Goal: Task Accomplishment & Management: Use online tool/utility

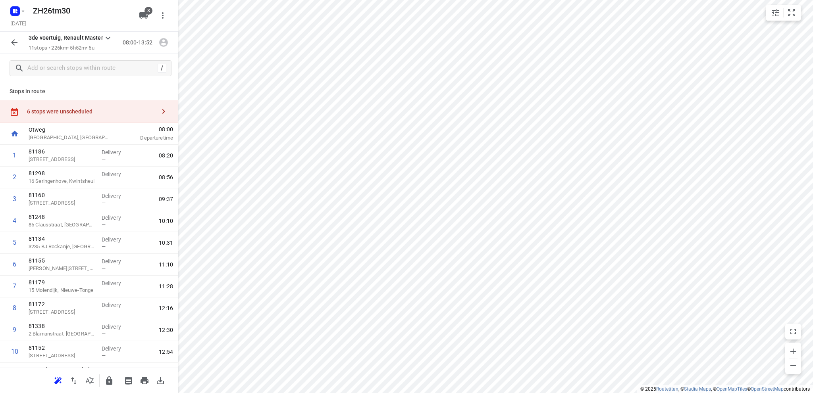
scroll to position [38, 0]
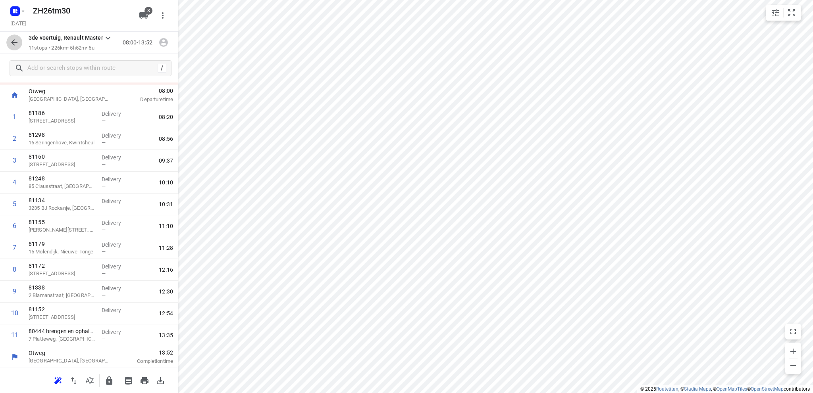
click at [14, 41] on icon "button" at bounding box center [15, 43] width 10 height 10
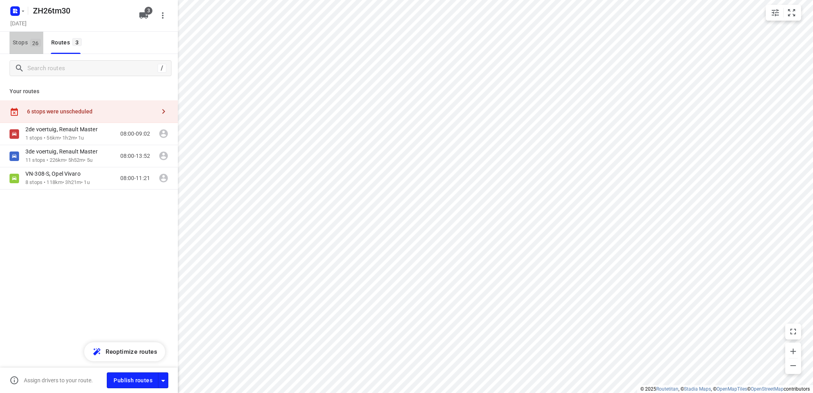
click at [14, 41] on span "Stops 26" at bounding box center [28, 43] width 31 height 10
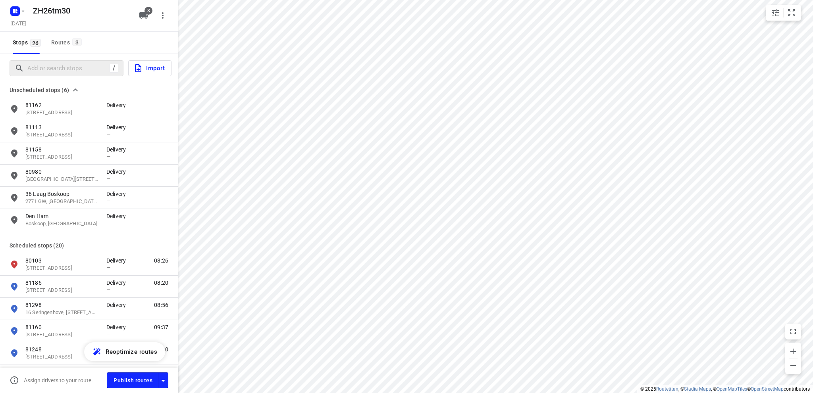
click at [29, 61] on div "/" at bounding box center [67, 68] width 114 height 16
click at [35, 63] on input "Add or search stops" at bounding box center [99, 68] width 143 height 12
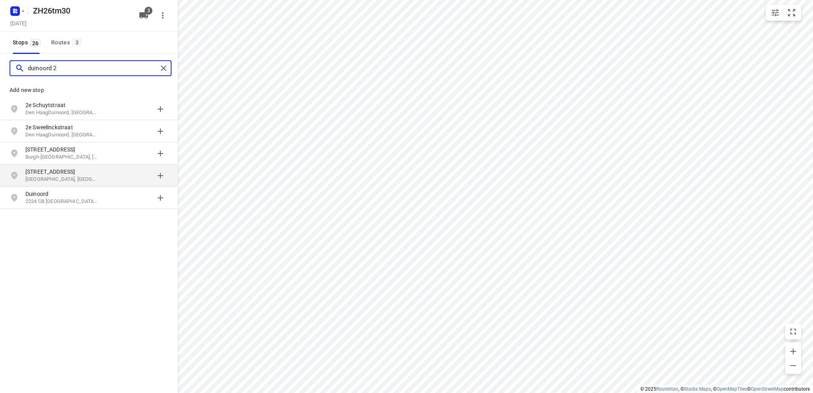
type input "duinoord 2"
click at [72, 176] on p "[GEOGRAPHIC_DATA], [GEOGRAPHIC_DATA]" at bounding box center [61, 180] width 73 height 8
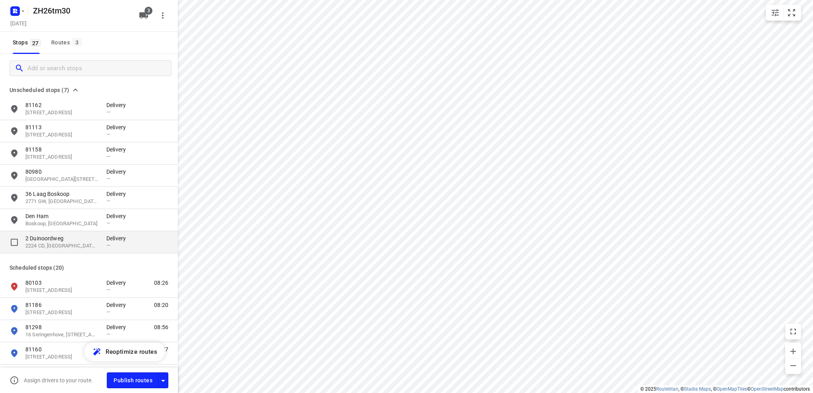
click at [56, 240] on p "2 Duinoordweg" at bounding box center [61, 238] width 73 height 8
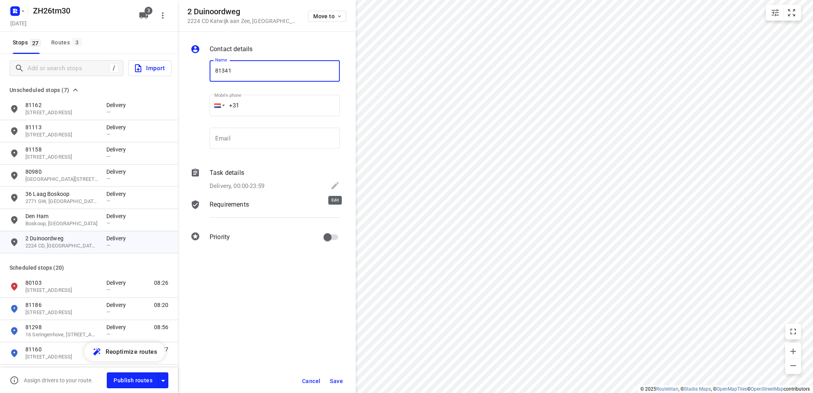
type input "81341"
click at [336, 182] on icon at bounding box center [335, 186] width 10 height 10
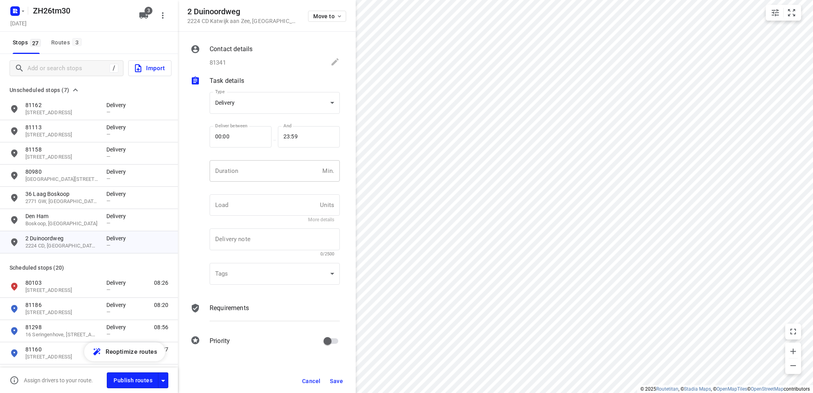
click at [248, 172] on input "number" at bounding box center [264, 170] width 110 height 21
type input "10"
click at [332, 379] on span "Save" at bounding box center [336, 381] width 13 height 6
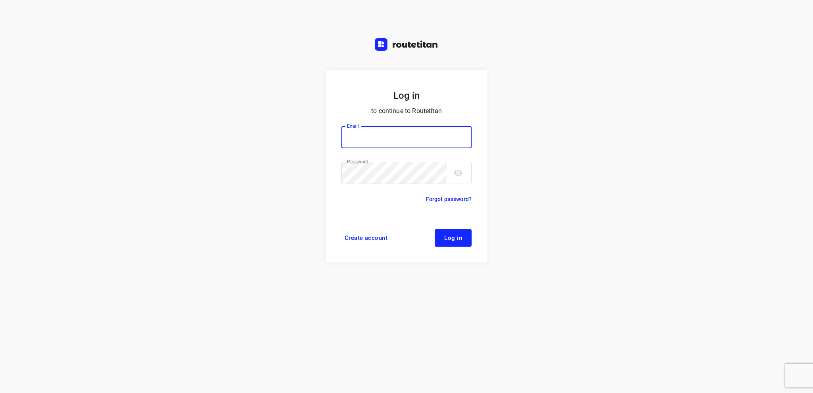
type input "[EMAIL_ADDRESS][DOMAIN_NAME]"
click at [453, 238] on span "Log in" at bounding box center [453, 238] width 18 height 6
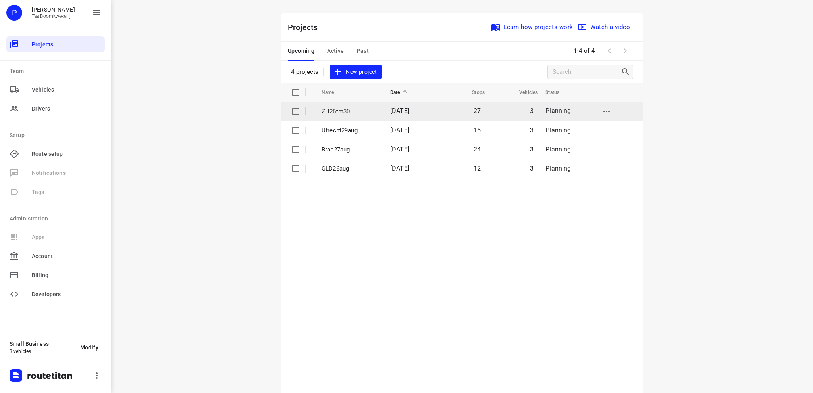
click at [348, 113] on p "ZH26tm30" at bounding box center [349, 111] width 57 height 9
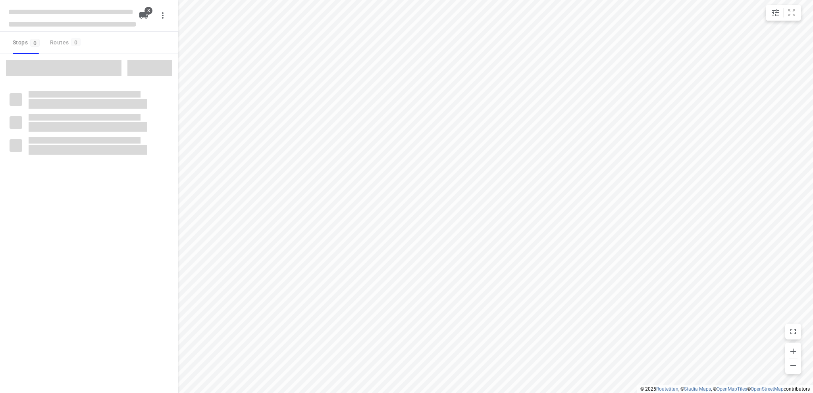
type input "distance"
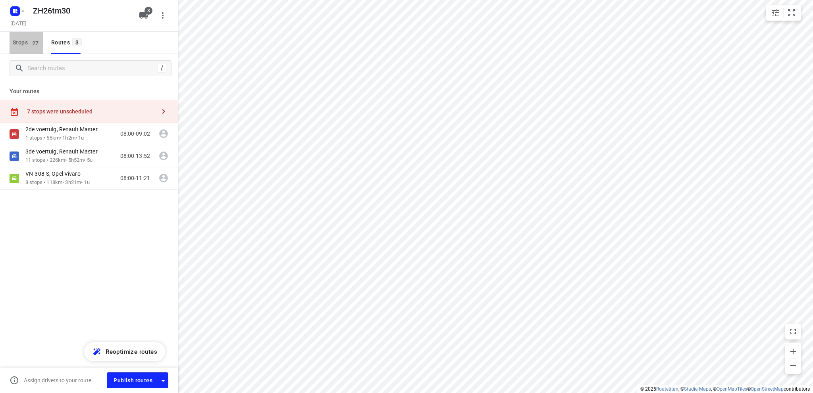
click at [21, 40] on span "Stops 27" at bounding box center [28, 43] width 31 height 10
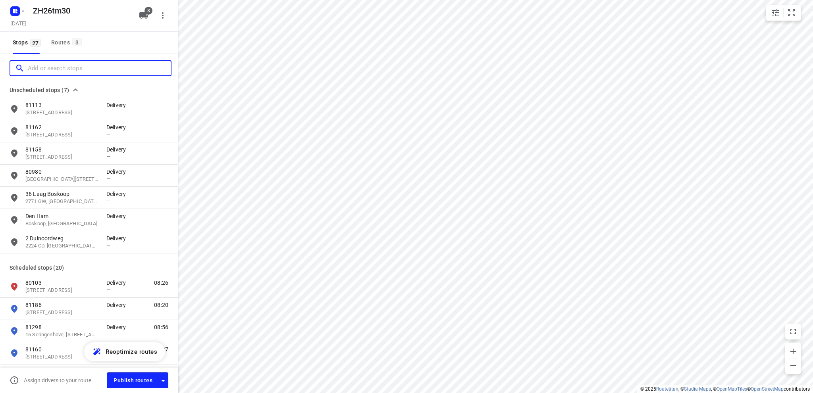
click at [54, 68] on input "Add or search stops" at bounding box center [99, 68] width 143 height 12
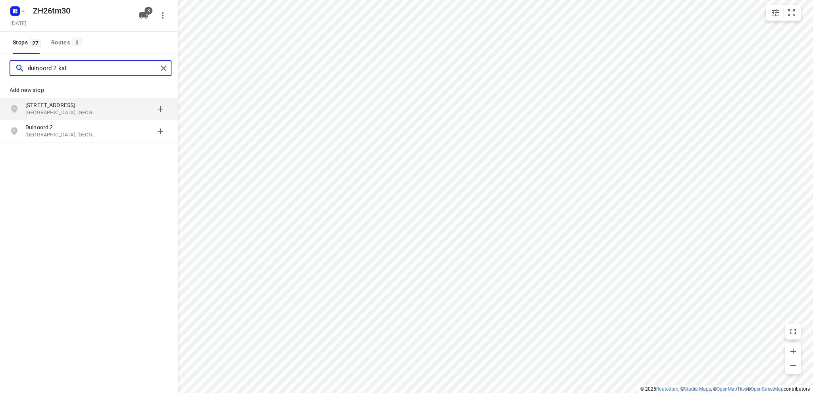
type input "duinoord 2 kat"
click at [48, 104] on p "[STREET_ADDRESS]" at bounding box center [61, 105] width 73 height 8
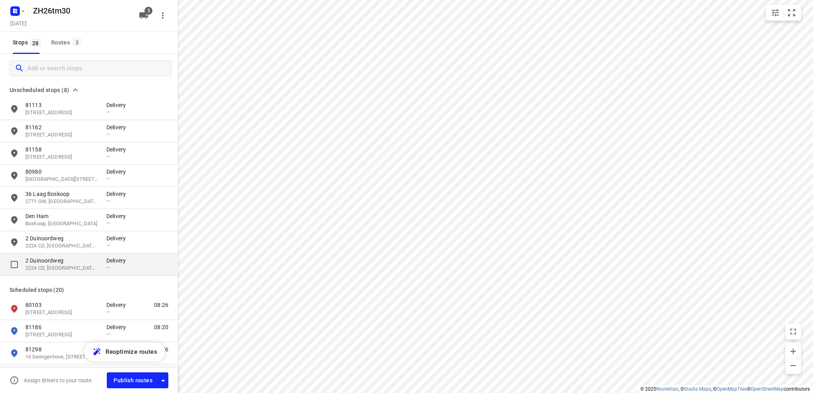
click at [63, 265] on p "2224 CD, [GEOGRAPHIC_DATA], [GEOGRAPHIC_DATA]" at bounding box center [61, 269] width 73 height 8
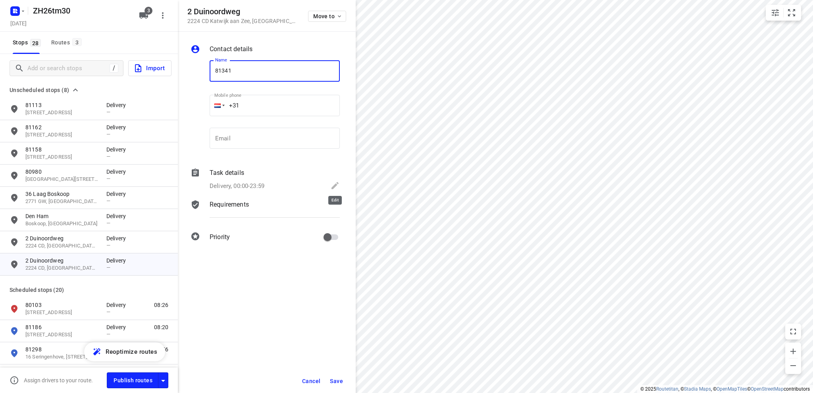
type input "81341"
drag, startPoint x: 336, startPoint y: 183, endPoint x: 329, endPoint y: 183, distance: 7.9
click at [336, 183] on icon at bounding box center [335, 186] width 10 height 10
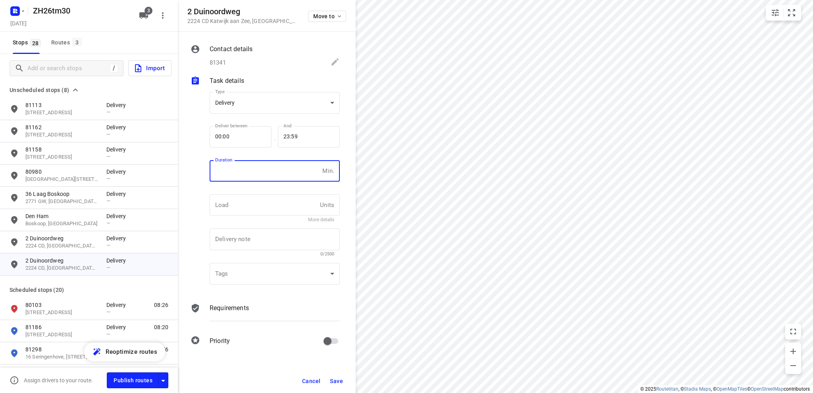
click at [257, 174] on input "number" at bounding box center [264, 170] width 110 height 21
type input "10"
click at [336, 379] on span "Save" at bounding box center [336, 381] width 13 height 6
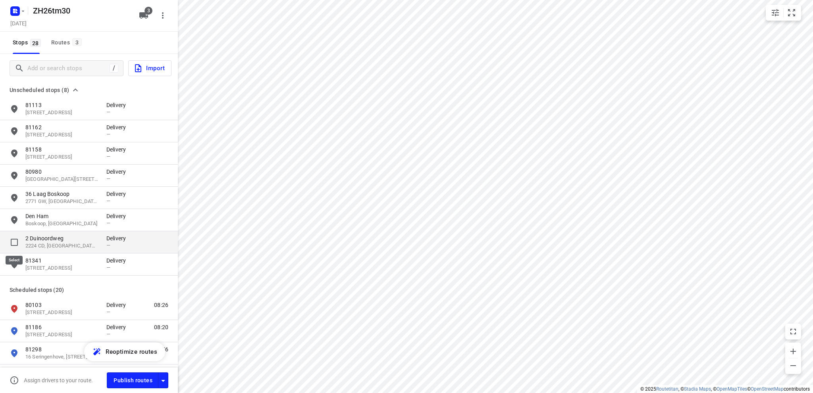
click at [13, 242] on input "grid" at bounding box center [14, 242] width 16 height 16
checkbox input "true"
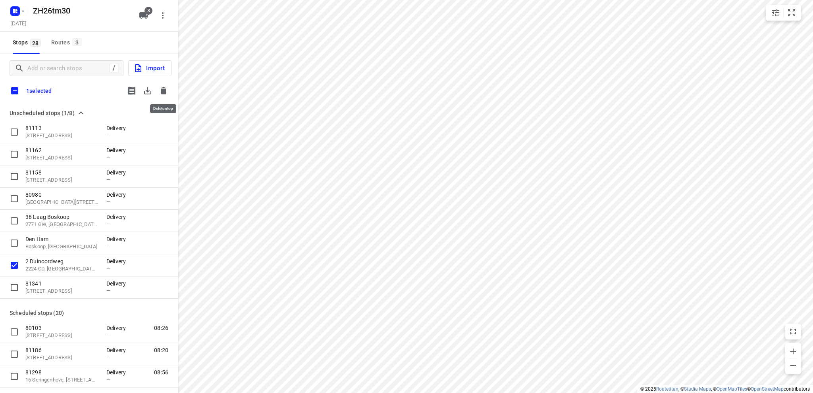
click at [160, 88] on icon "button" at bounding box center [164, 91] width 10 height 10
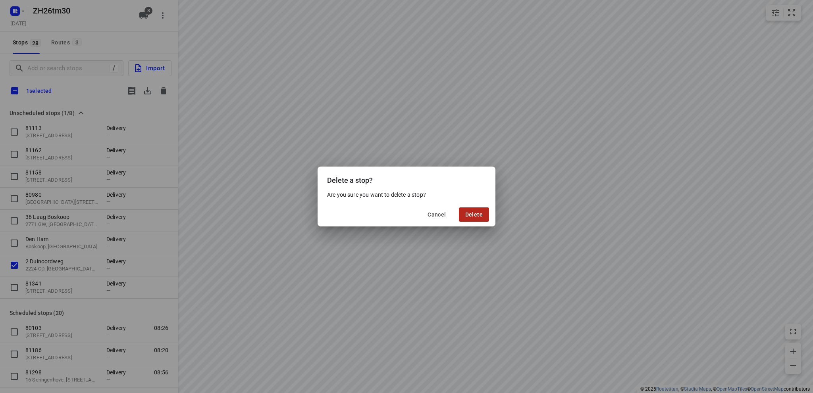
click at [476, 215] on span "Delete" at bounding box center [473, 214] width 17 height 6
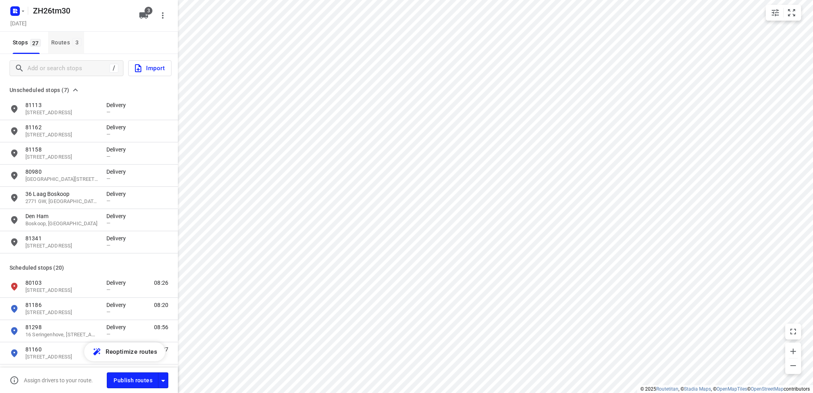
click at [58, 42] on div "Routes 3" at bounding box center [67, 43] width 33 height 10
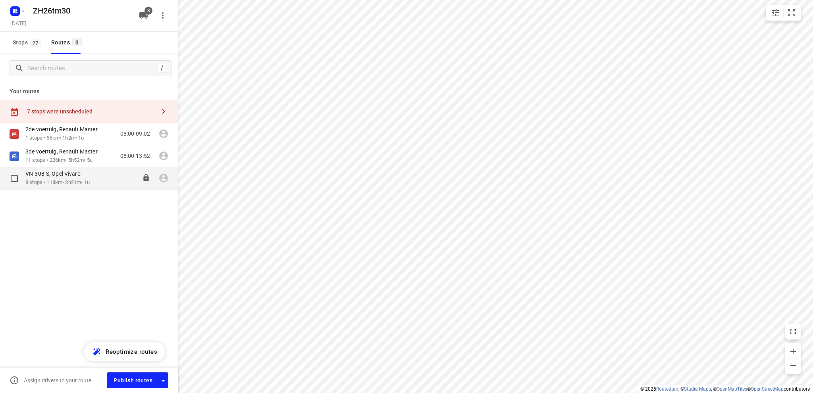
click at [40, 177] on div "VN-308-S, Opel Vivaro" at bounding box center [57, 174] width 64 height 9
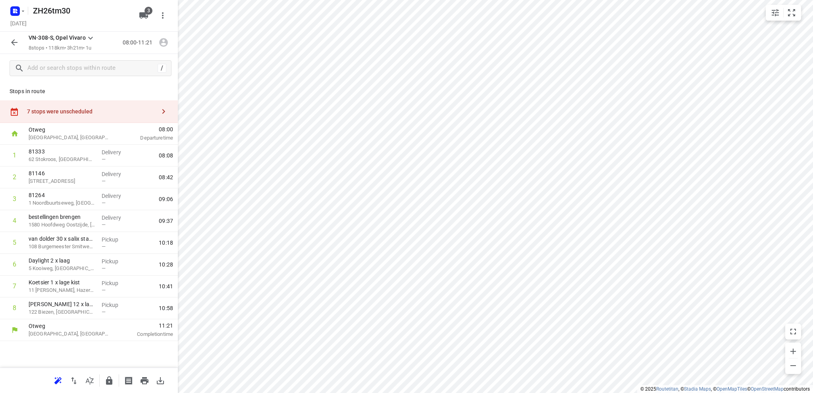
click at [76, 112] on div "7 stops were unscheduled" at bounding box center [91, 111] width 129 height 6
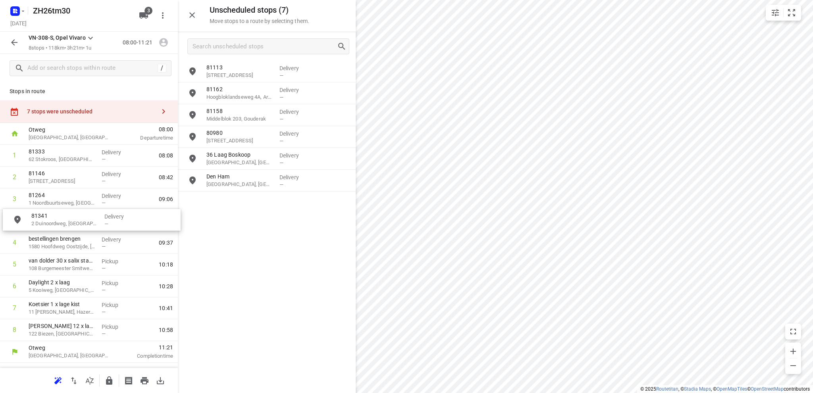
drag, startPoint x: 248, startPoint y: 206, endPoint x: 71, endPoint y: 223, distance: 177.8
click at [12, 10] on rect "button" at bounding box center [15, 11] width 10 height 10
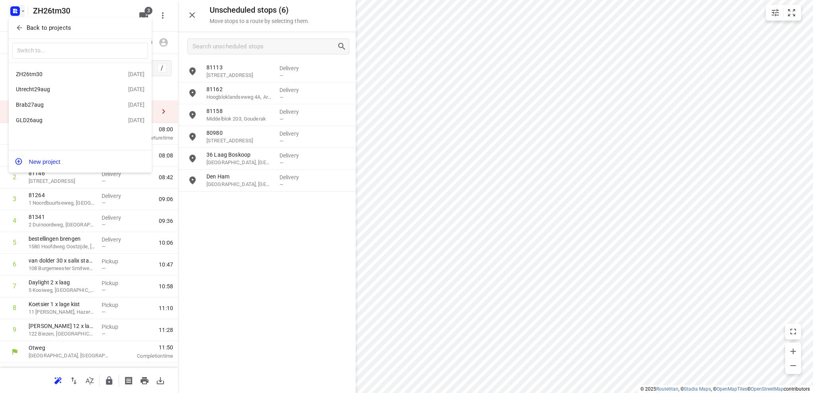
click at [45, 121] on div "GLD26aug" at bounding box center [61, 120] width 91 height 6
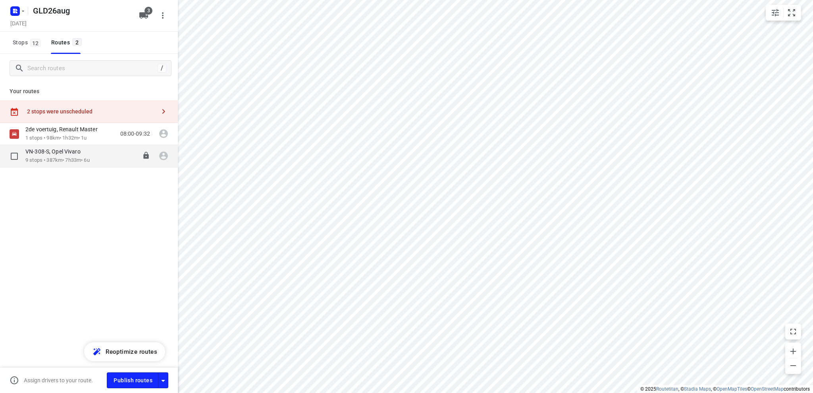
click at [52, 161] on p "9 stops • 387km • 7h33m • 6u" at bounding box center [57, 161] width 64 height 8
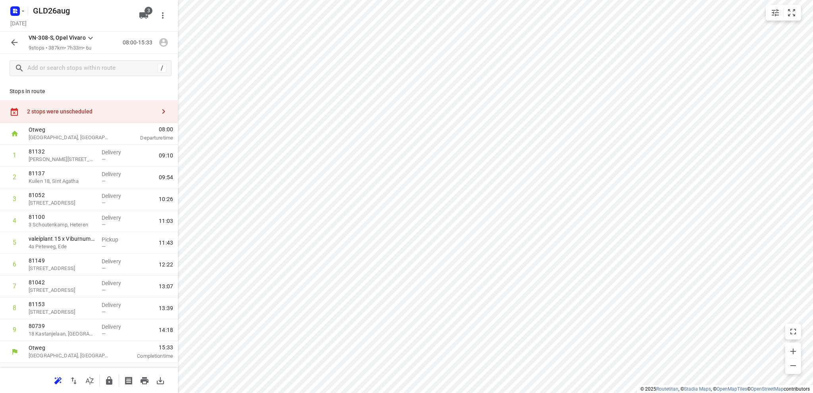
click at [15, 42] on icon "button" at bounding box center [15, 43] width 10 height 10
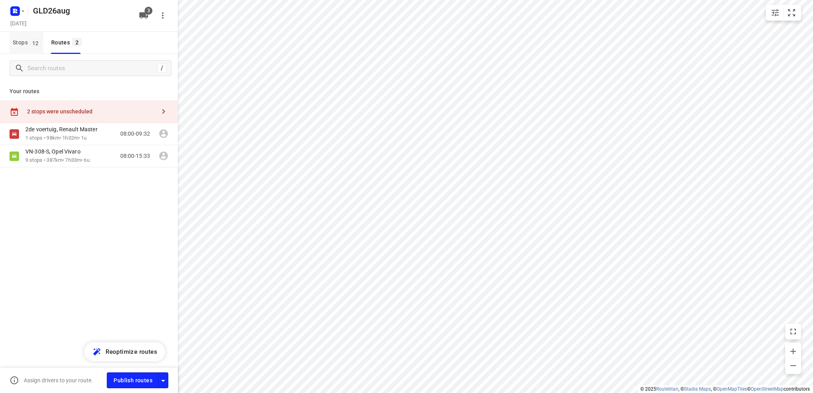
click at [19, 41] on span "Stops 12" at bounding box center [28, 43] width 31 height 10
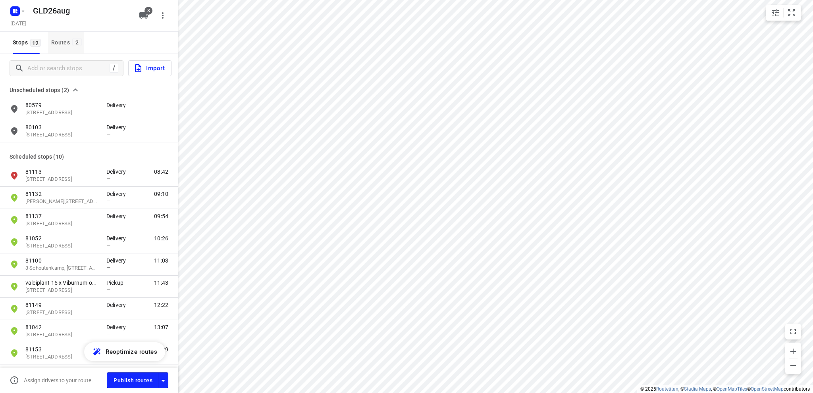
click at [61, 45] on div "Routes 2" at bounding box center [67, 43] width 33 height 10
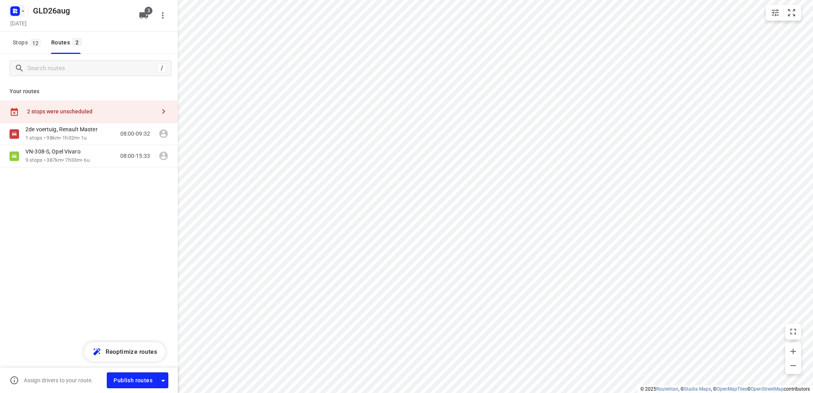
click at [17, 6] on rect "button" at bounding box center [15, 11] width 10 height 10
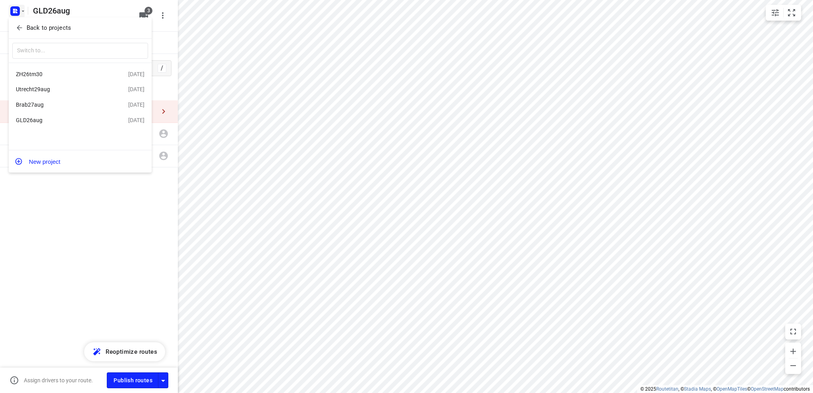
click at [44, 106] on div "Brab27aug" at bounding box center [61, 105] width 91 height 6
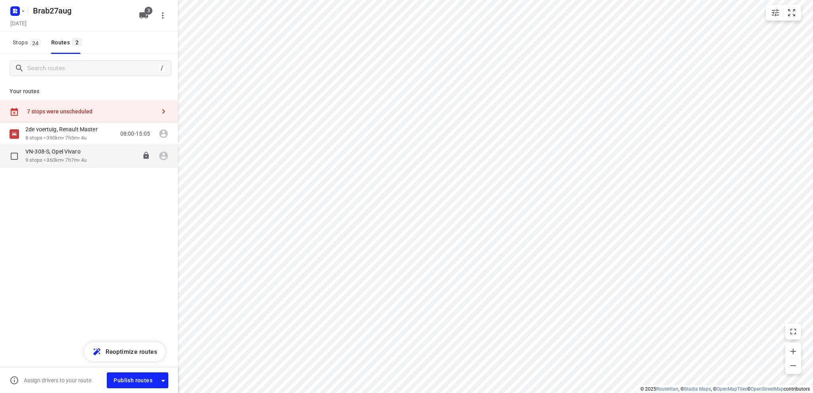
click at [67, 161] on p "9 stops • 360km • 7h7m • 4u" at bounding box center [56, 161] width 63 height 8
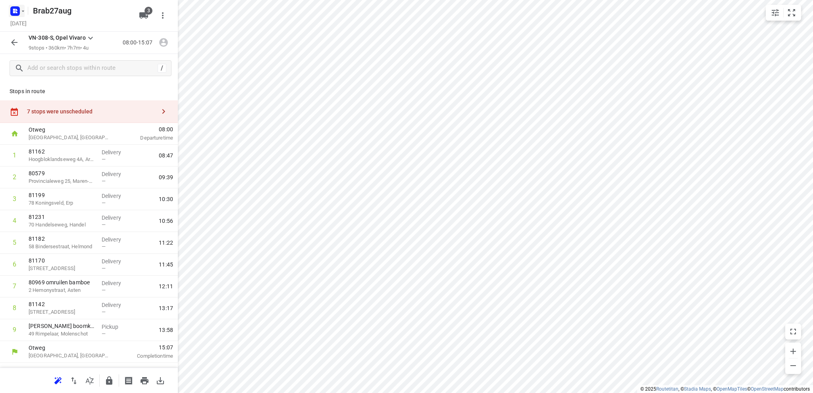
click at [16, 10] on icon "button" at bounding box center [16, 10] width 2 height 2
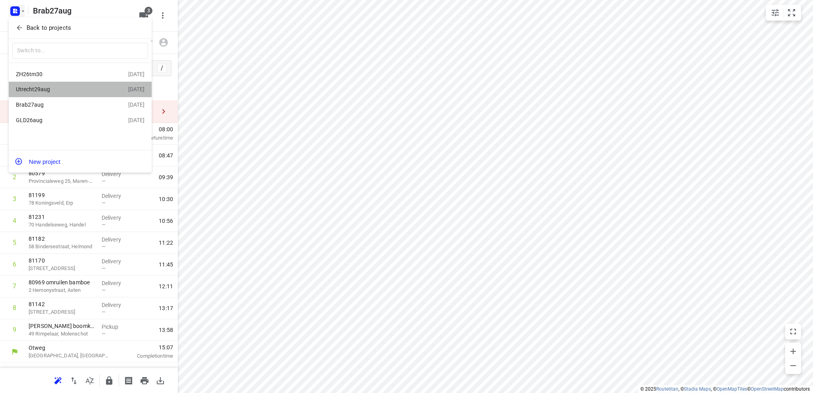
click at [46, 87] on div "Utrecht29aug" at bounding box center [61, 89] width 91 height 6
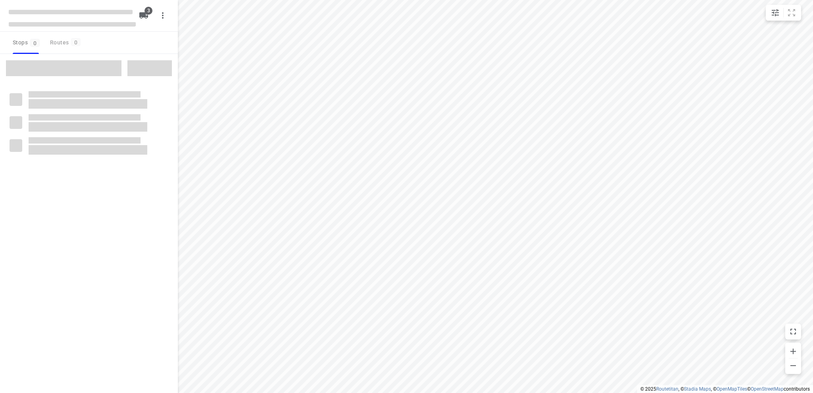
type input "distance"
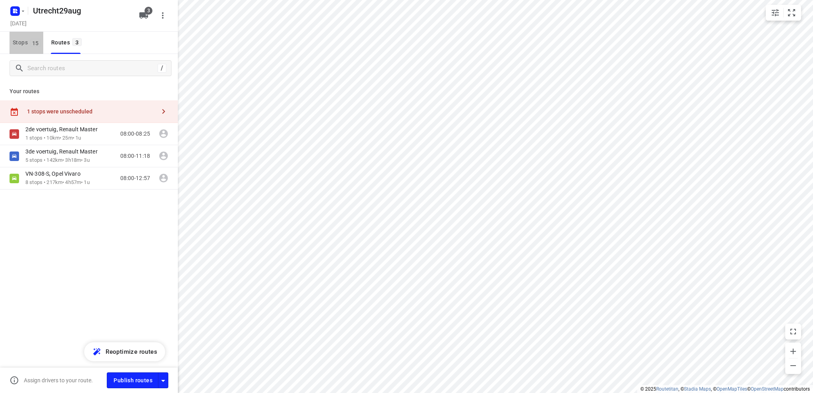
click at [17, 45] on span "Stops 15" at bounding box center [28, 43] width 31 height 10
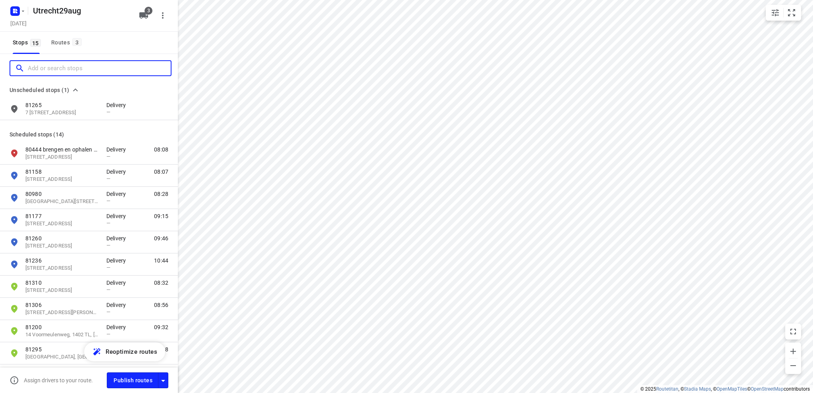
click at [55, 69] on input "Add or search stops" at bounding box center [99, 68] width 143 height 12
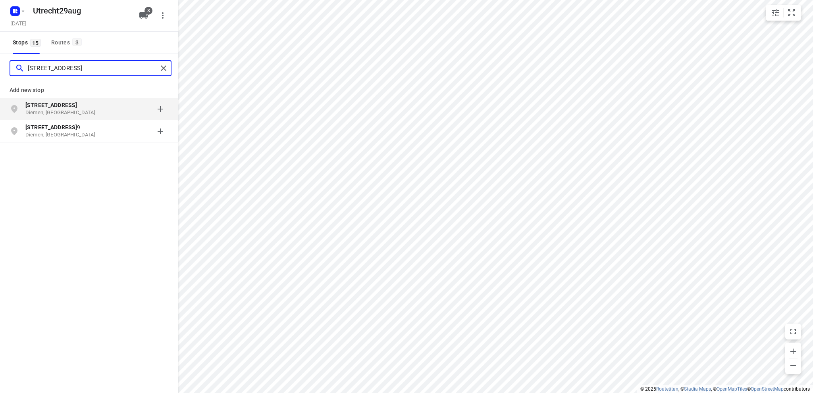
type input "distelvlinderweg 5"
click at [54, 111] on p "Diemen, Nederland" at bounding box center [61, 113] width 73 height 8
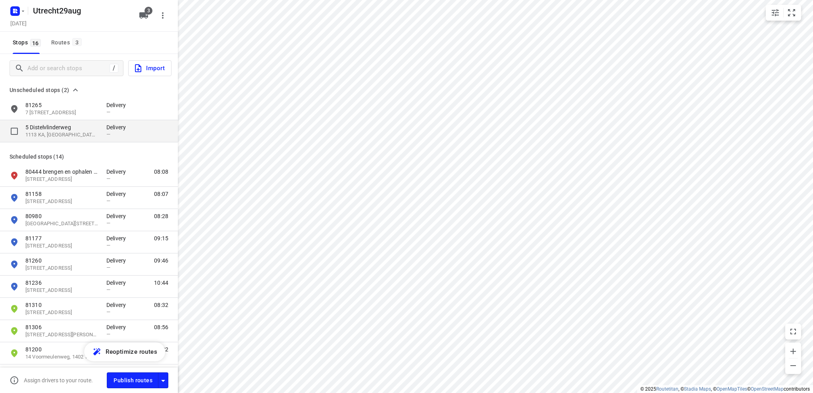
click at [46, 131] on p "5 Distelvlinderweg" at bounding box center [61, 127] width 73 height 8
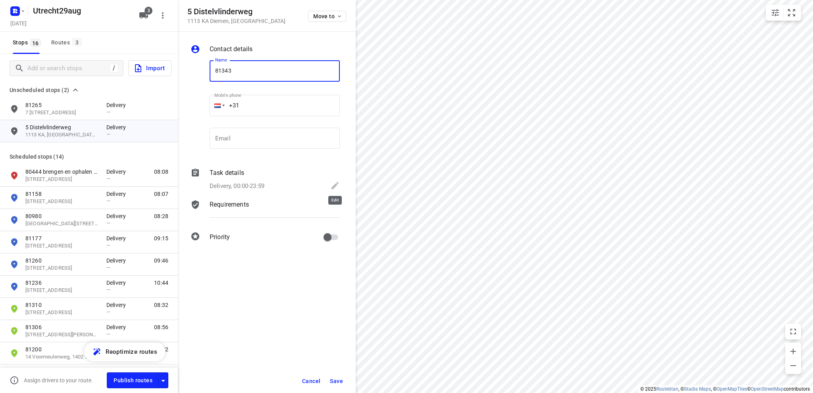
type input "81343"
click at [334, 184] on icon at bounding box center [335, 186] width 10 height 10
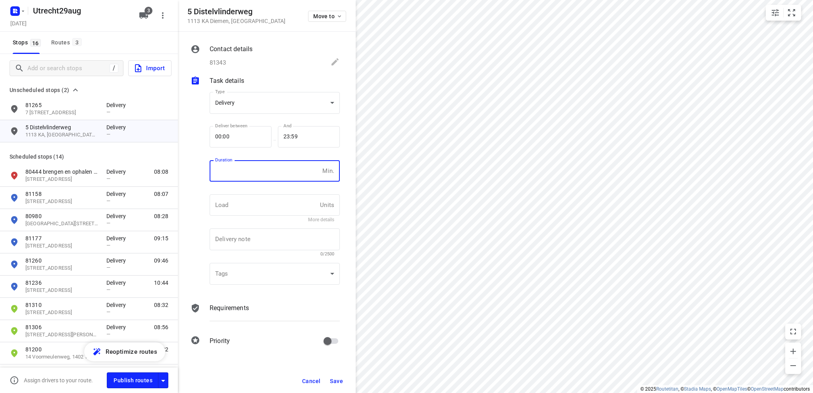
click at [243, 171] on input "number" at bounding box center [264, 170] width 110 height 21
type input "10"
click at [336, 380] on span "Save" at bounding box center [336, 381] width 13 height 6
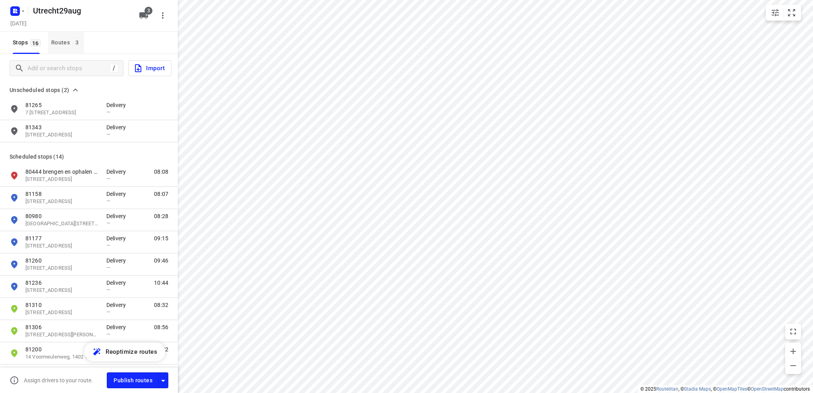
click at [54, 41] on div "Routes 3" at bounding box center [67, 43] width 33 height 10
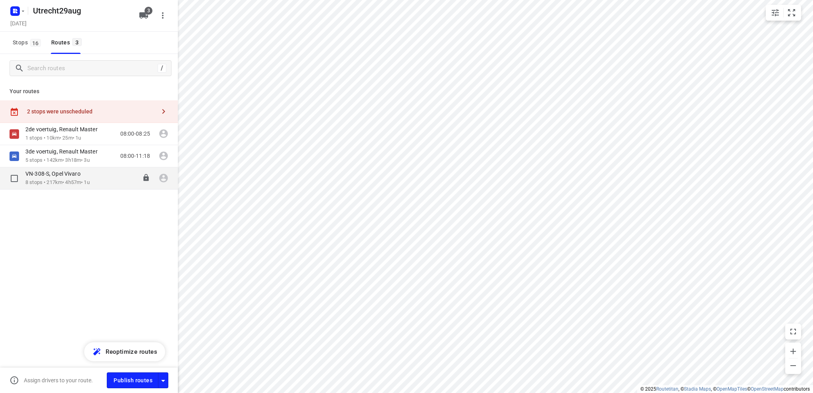
click at [78, 179] on p "8 stops • 217km • 4h57m • 1u" at bounding box center [57, 183] width 64 height 8
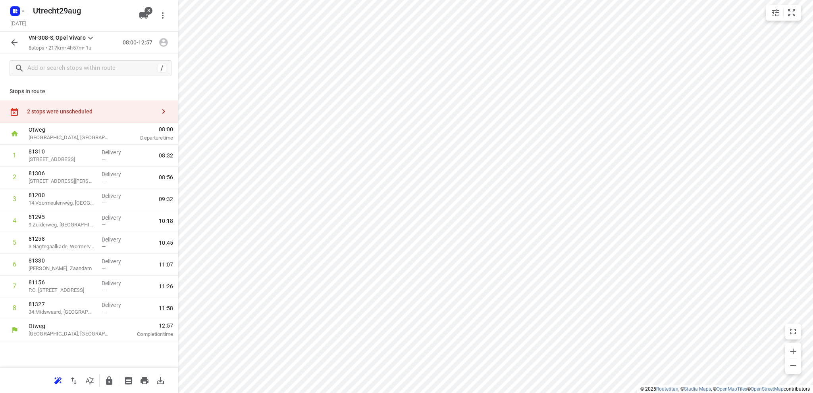
click at [69, 114] on div "2 stops were unscheduled" at bounding box center [91, 111] width 129 height 6
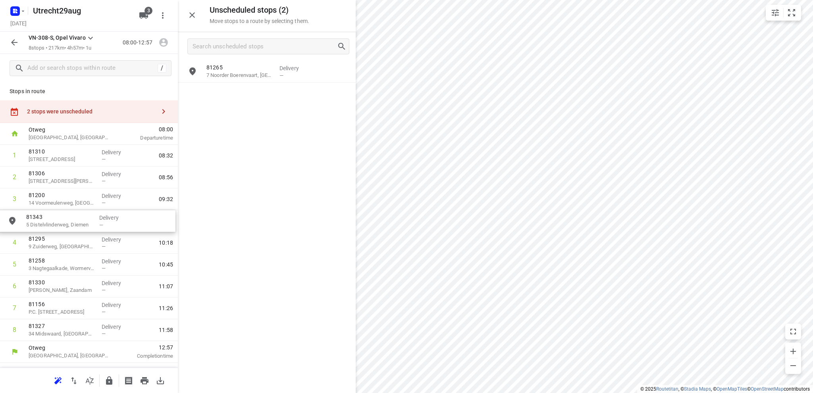
drag, startPoint x: 239, startPoint y: 100, endPoint x: 58, endPoint y: 227, distance: 221.5
click at [13, 40] on icon "button" at bounding box center [15, 43] width 10 height 10
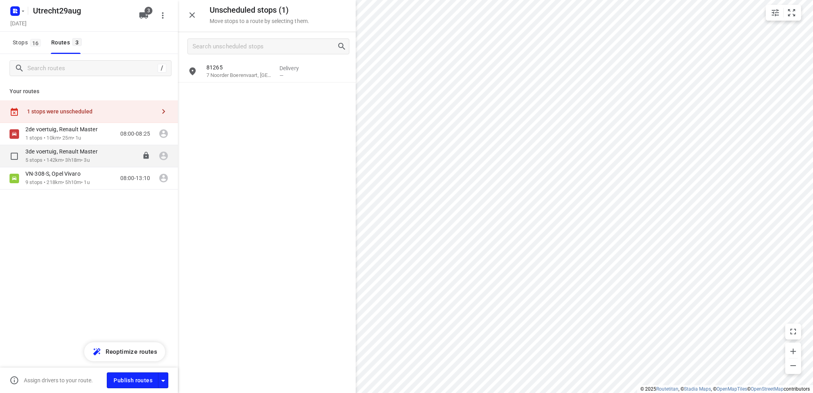
click at [57, 154] on p "3de voertuig, Renault Master" at bounding box center [63, 151] width 77 height 7
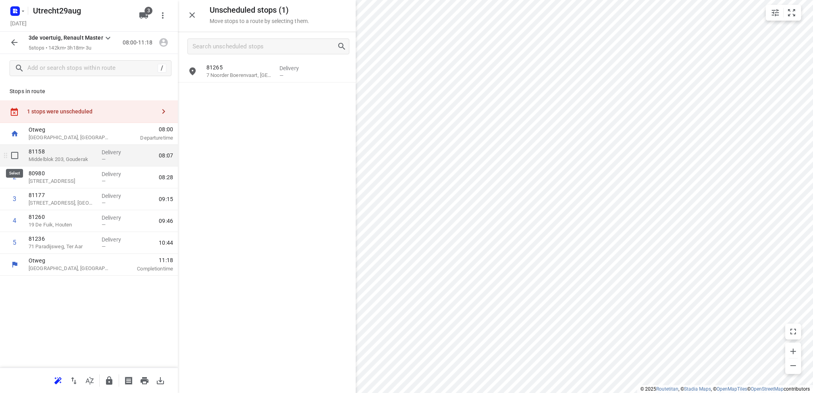
click at [14, 154] on input "checkbox" at bounding box center [15, 156] width 16 height 16
checkbox input "true"
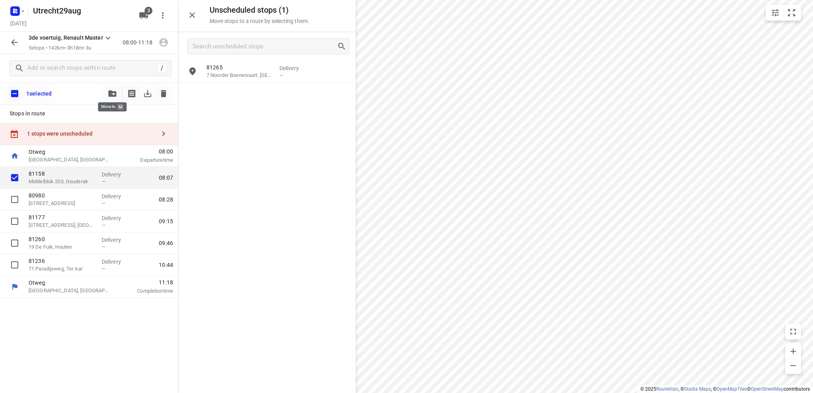
click at [114, 92] on icon "button" at bounding box center [112, 93] width 8 height 6
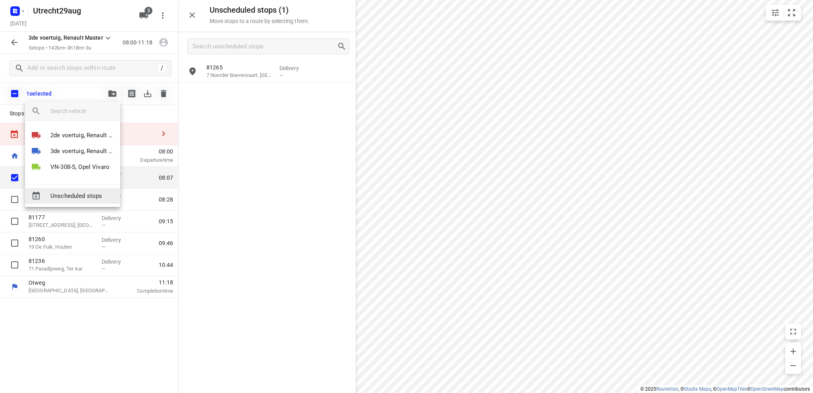
click at [86, 193] on span "Unscheduled stops" at bounding box center [81, 196] width 63 height 9
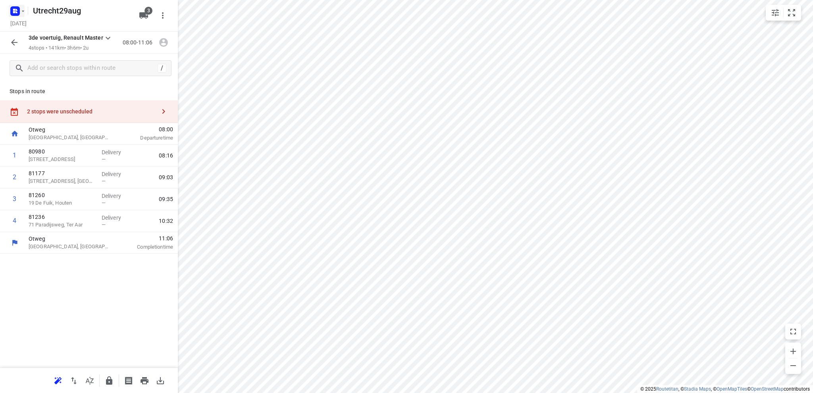
click at [15, 8] on rect "button" at bounding box center [15, 11] width 10 height 10
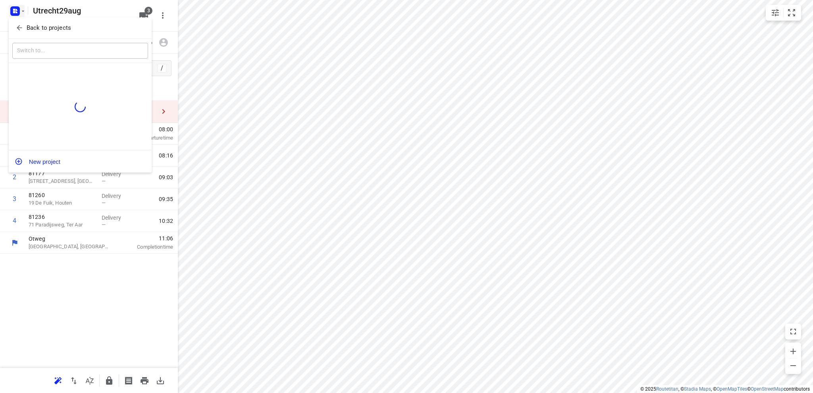
drag, startPoint x: 362, startPoint y: 266, endPoint x: 405, endPoint y: 100, distance: 172.1
click at [405, 100] on div at bounding box center [406, 196] width 813 height 393
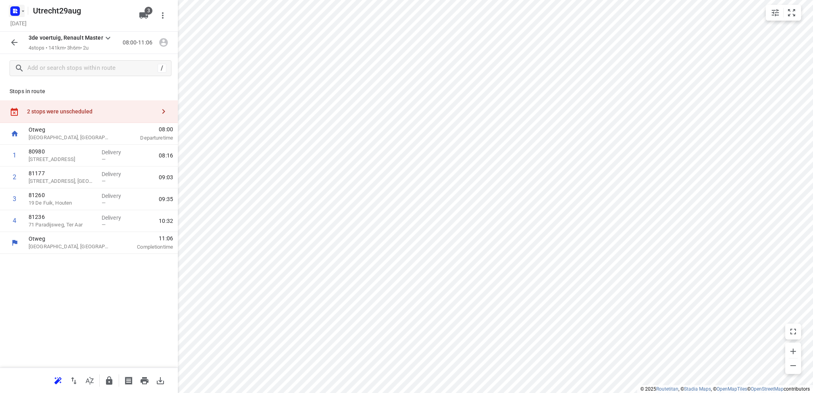
click at [17, 12] on icon "button" at bounding box center [16, 12] width 2 height 2
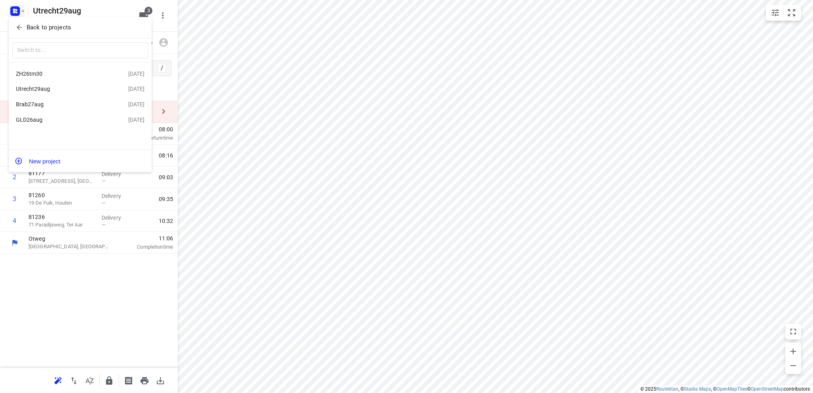
click at [47, 72] on div "ZH26tm30" at bounding box center [61, 74] width 91 height 6
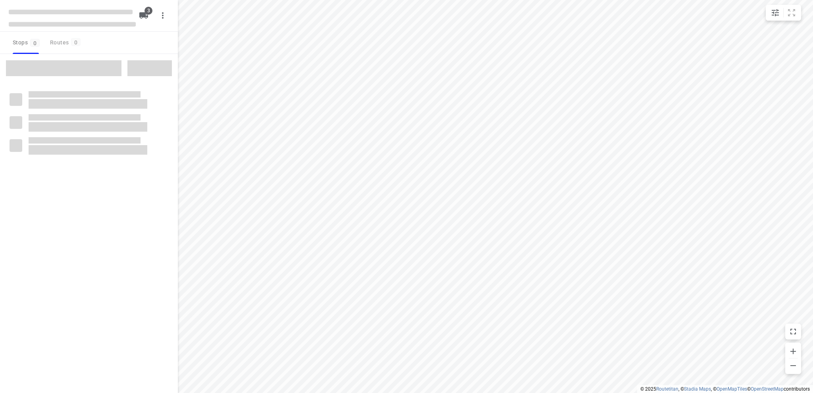
type input "distance"
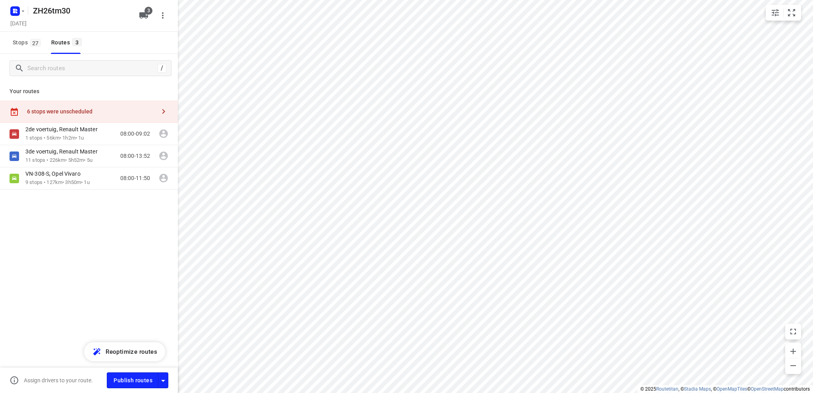
click at [54, 111] on div "6 stops were unscheduled" at bounding box center [91, 111] width 129 height 6
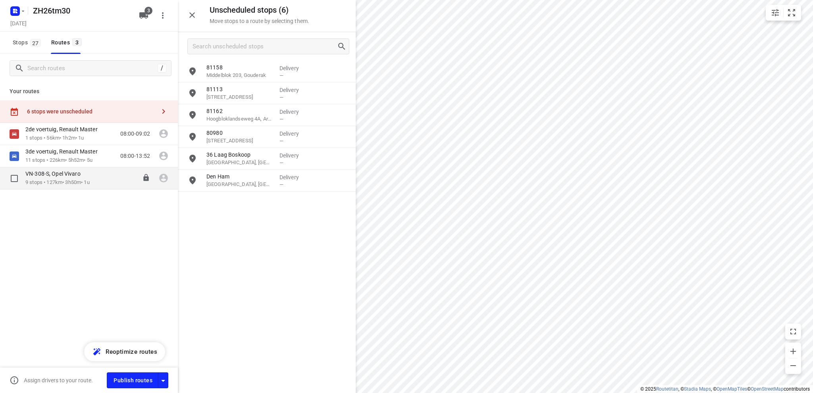
click at [60, 182] on p "9 stops • 127km • 3h50m • 1u" at bounding box center [57, 183] width 64 height 8
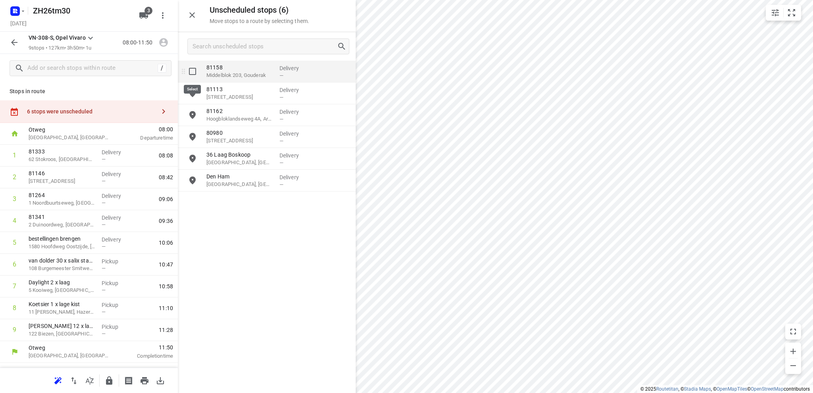
click at [192, 71] on input "grid" at bounding box center [192, 71] width 16 height 16
checkbox input "true"
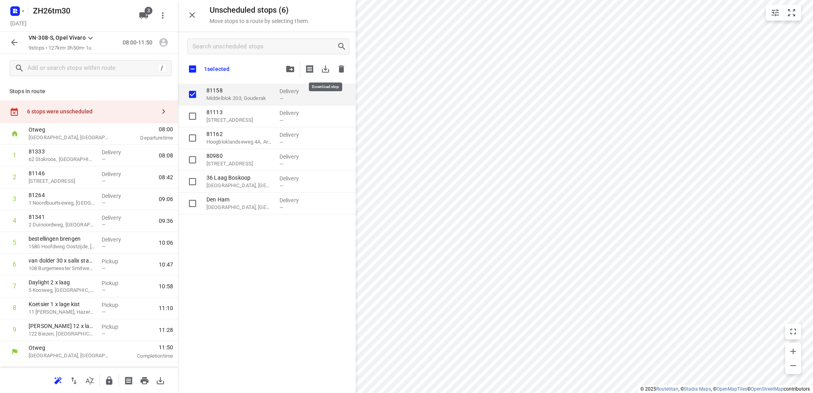
click at [325, 69] on icon "button" at bounding box center [325, 68] width 7 height 7
click at [15, 9] on icon "button" at bounding box center [16, 10] width 2 height 2
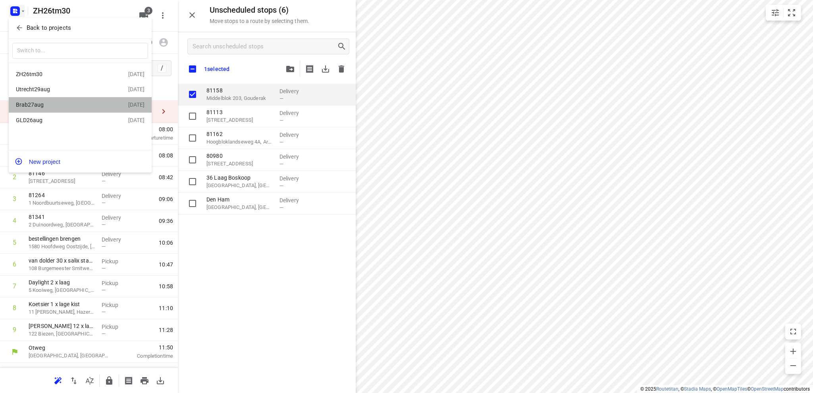
click at [40, 106] on div "Brab27aug" at bounding box center [61, 105] width 91 height 6
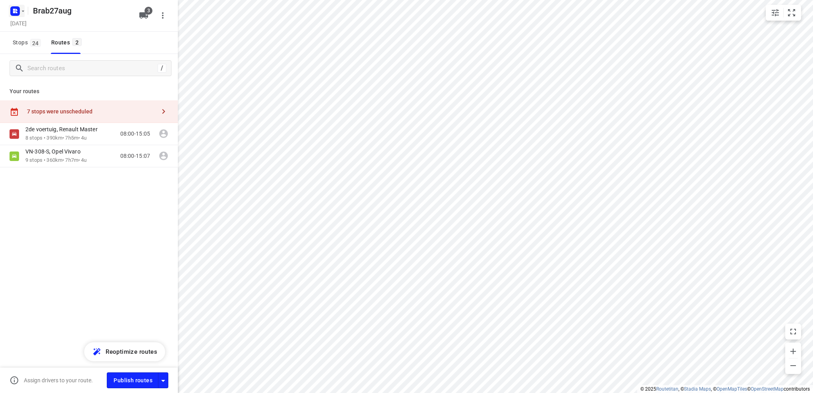
click at [17, 10] on icon "button" at bounding box center [16, 10] width 2 height 2
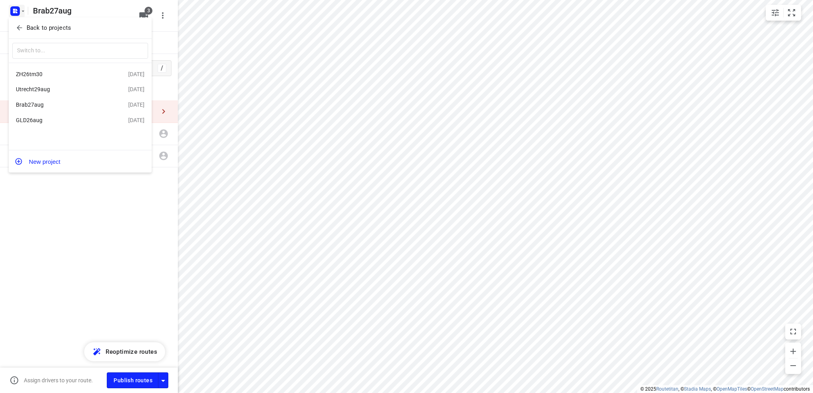
click at [42, 122] on div "GLD26aug" at bounding box center [61, 120] width 91 height 6
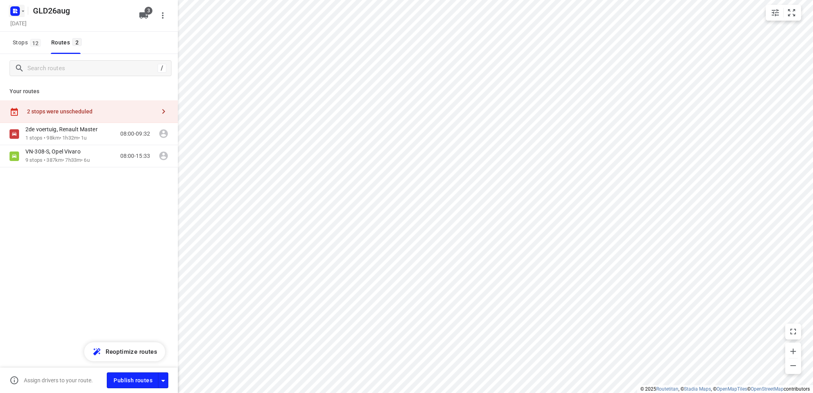
click at [14, 11] on rect "button" at bounding box center [15, 11] width 10 height 10
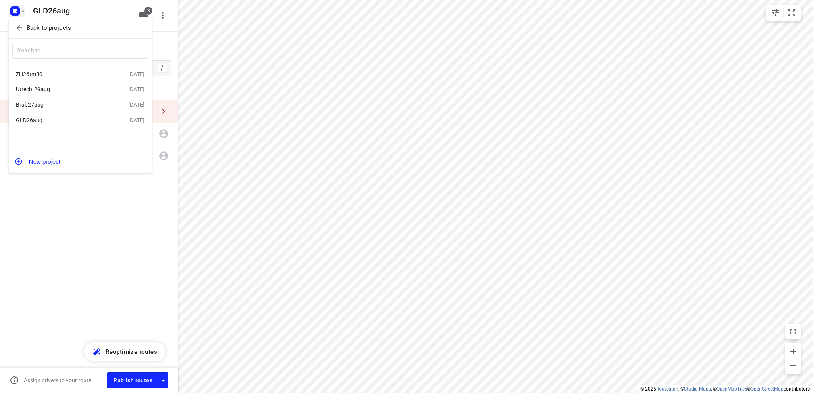
click at [42, 87] on div "Utrecht29aug" at bounding box center [61, 89] width 91 height 6
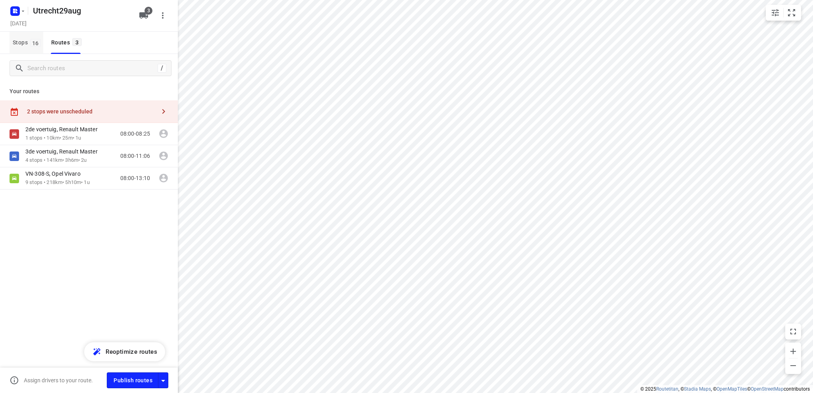
click at [19, 40] on span "Stops 16" at bounding box center [28, 43] width 31 height 10
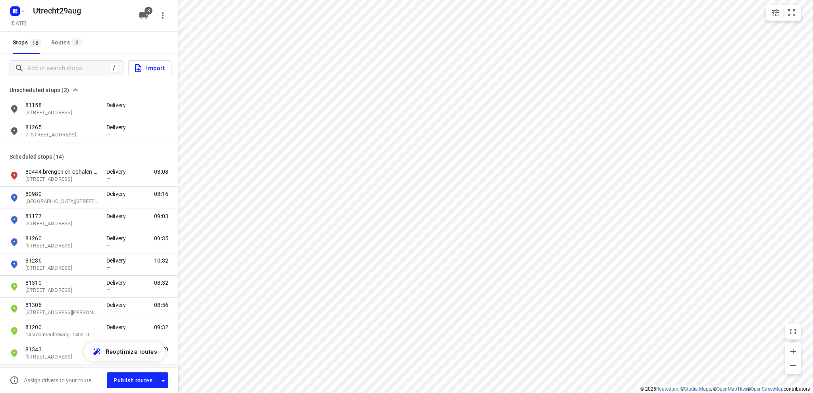
click at [152, 65] on span "Import" at bounding box center [148, 68] width 31 height 10
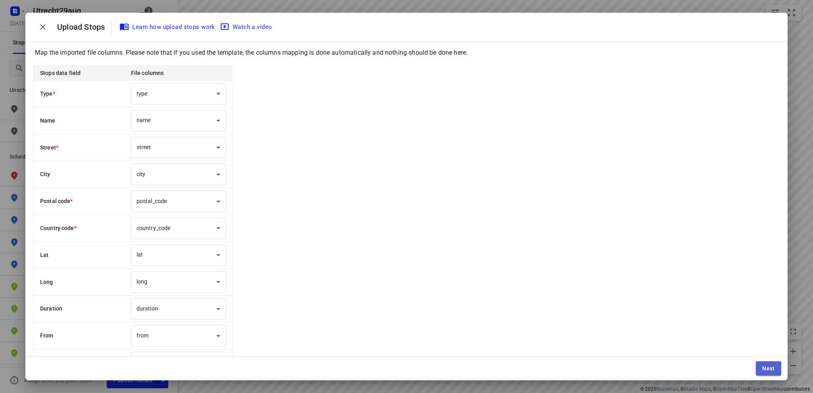
click at [768, 371] on span "Next" at bounding box center [768, 368] width 13 height 6
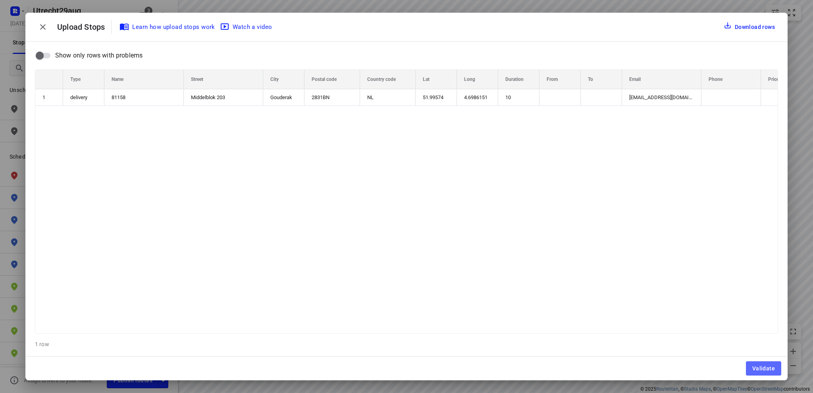
click at [768, 371] on span "Validate" at bounding box center [763, 368] width 23 height 6
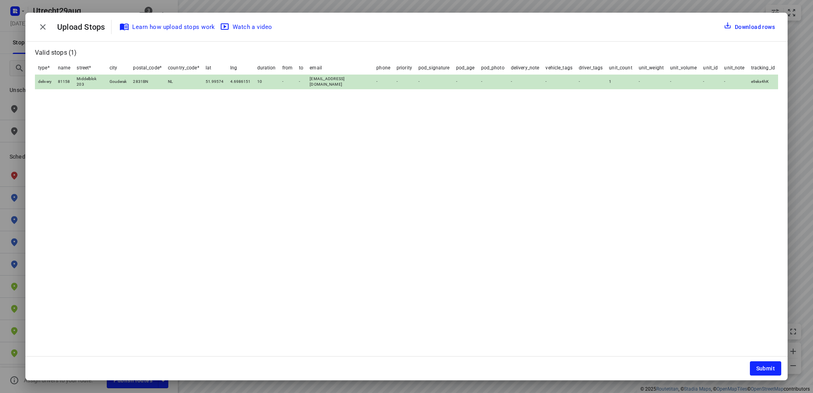
click at [768, 371] on span "Submit" at bounding box center [765, 368] width 19 height 6
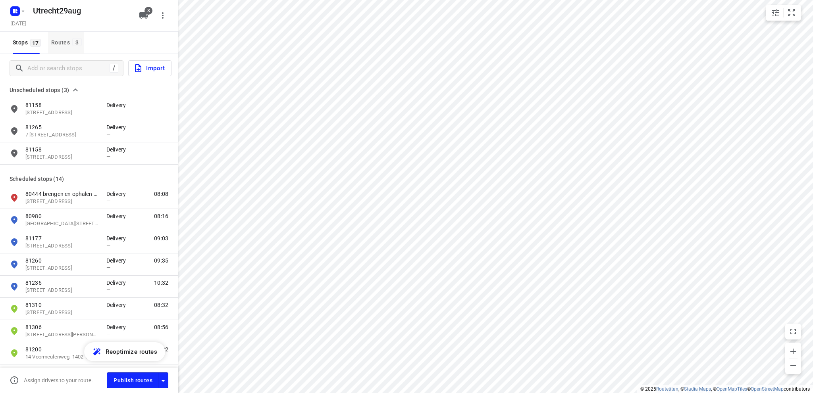
click at [62, 39] on div "Routes 3" at bounding box center [67, 43] width 33 height 10
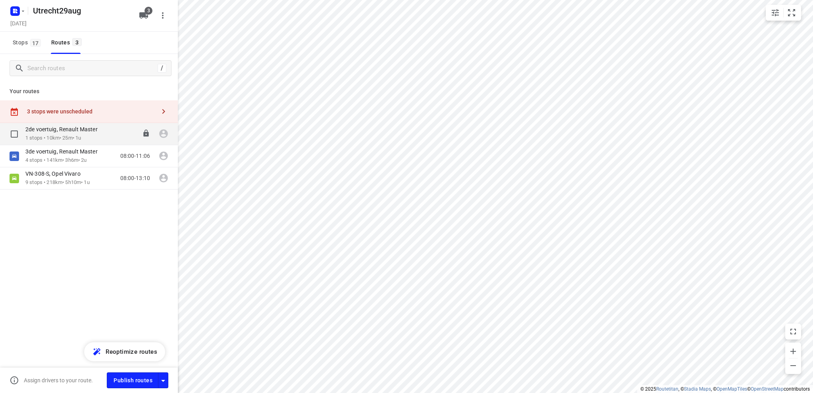
click at [58, 130] on p "2de voertuig, Renault Master" at bounding box center [63, 129] width 77 height 7
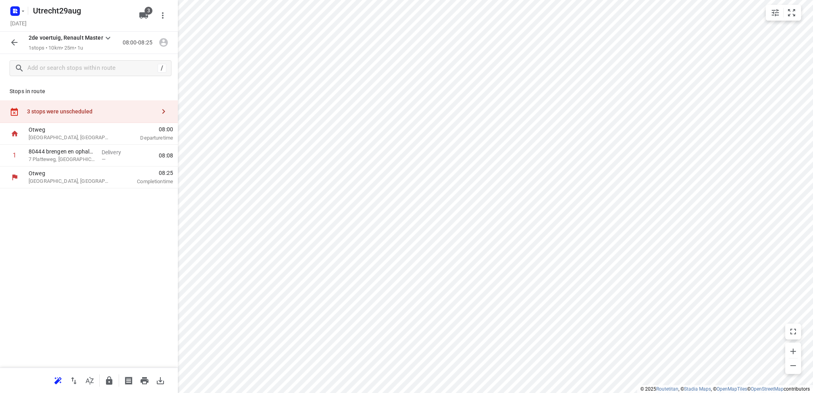
click at [71, 108] on div "3 stops were unscheduled" at bounding box center [91, 111] width 129 height 6
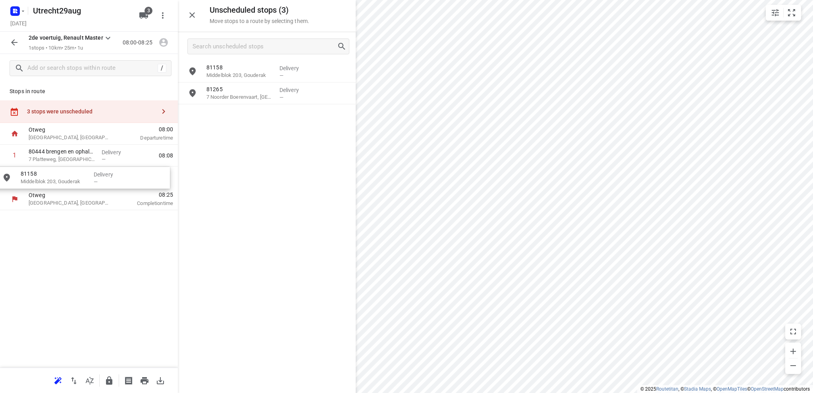
drag, startPoint x: 239, startPoint y: 120, endPoint x: 51, endPoint y: 183, distance: 198.4
click at [16, 8] on rect "button" at bounding box center [15, 11] width 10 height 10
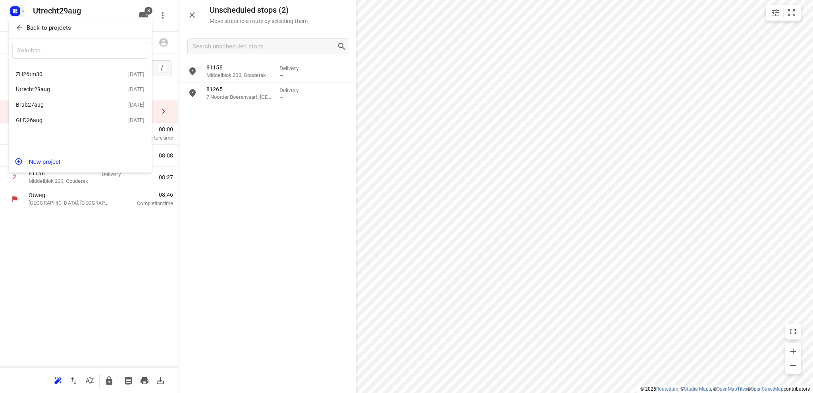
click at [38, 104] on div "Brab27aug" at bounding box center [61, 105] width 91 height 6
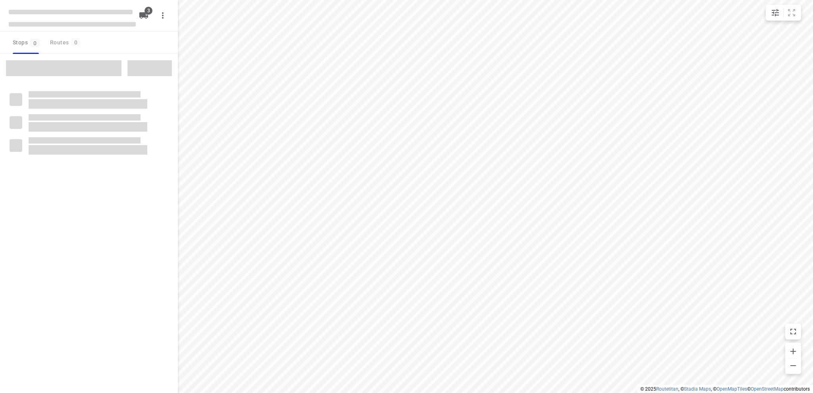
type input "distance"
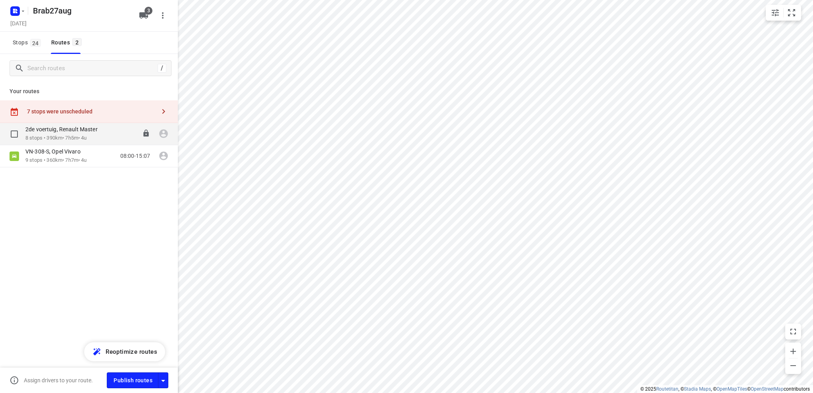
click at [63, 133] on div "2de voertuig, Renault Master" at bounding box center [65, 130] width 80 height 9
